Goal: Find specific page/section: Find specific page/section

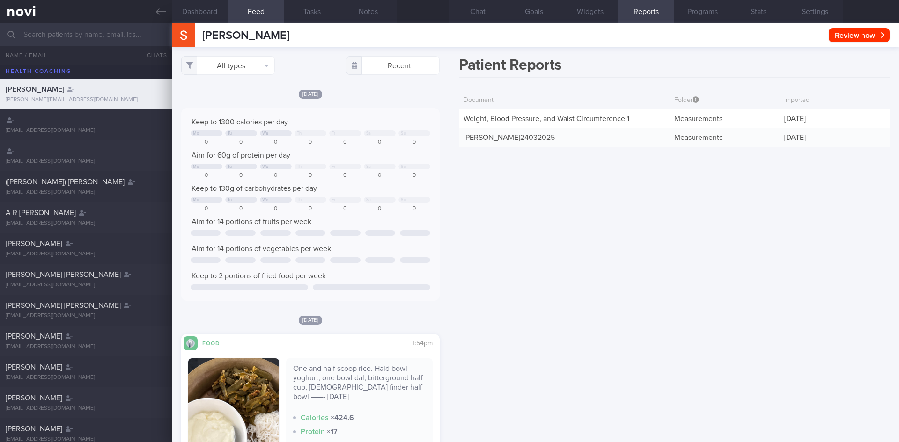
select select "7"
click at [205, 10] on button "Dashboard" at bounding box center [200, 11] width 56 height 23
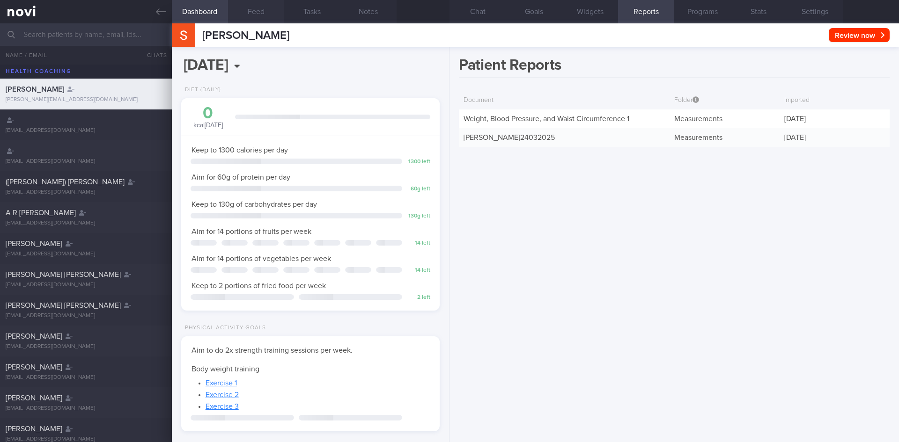
scroll to position [131, 235]
click at [255, 11] on button "Feed" at bounding box center [256, 11] width 56 height 23
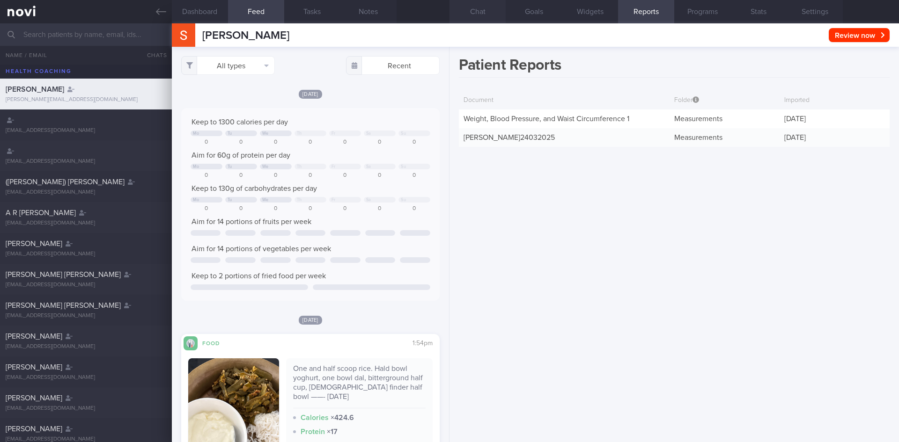
click at [482, 14] on button "Chat" at bounding box center [477, 11] width 56 height 23
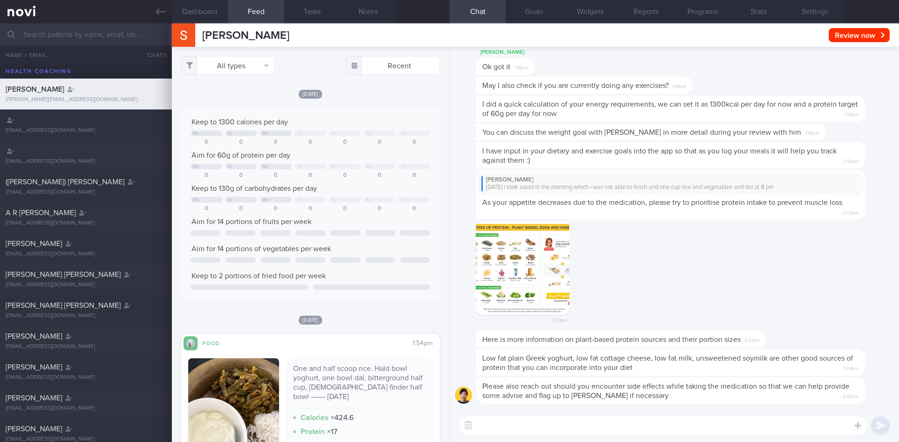
click at [64, 31] on input "text" at bounding box center [449, 34] width 899 height 22
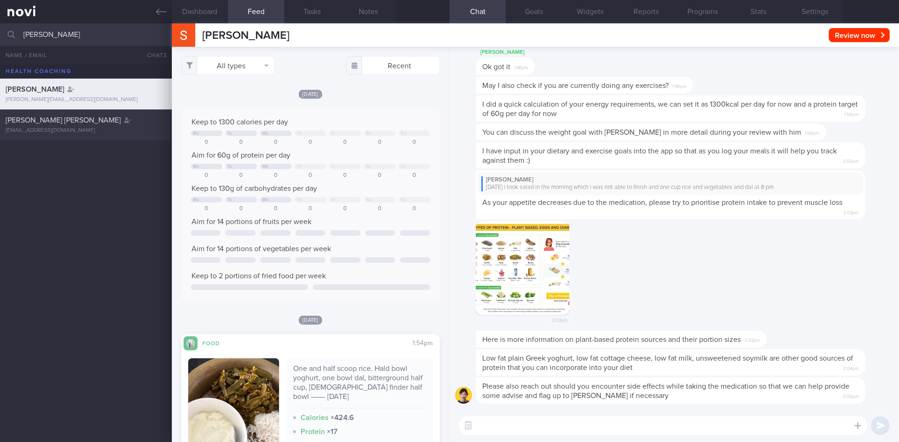
type input "[PERSON_NAME]"
click at [120, 126] on div "[PERSON_NAME] [PERSON_NAME] [EMAIL_ADDRESS][DOMAIN_NAME]" at bounding box center [86, 125] width 172 height 19
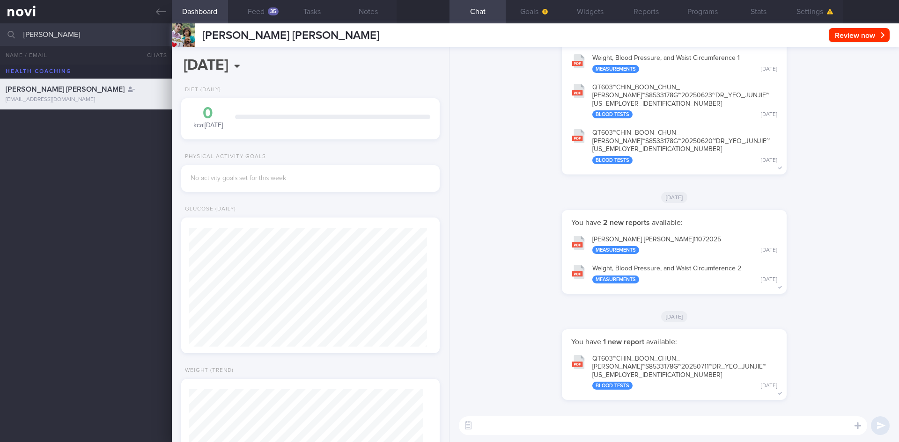
scroll to position [119, 239]
